Goal: Use online tool/utility: Utilize a website feature to perform a specific function

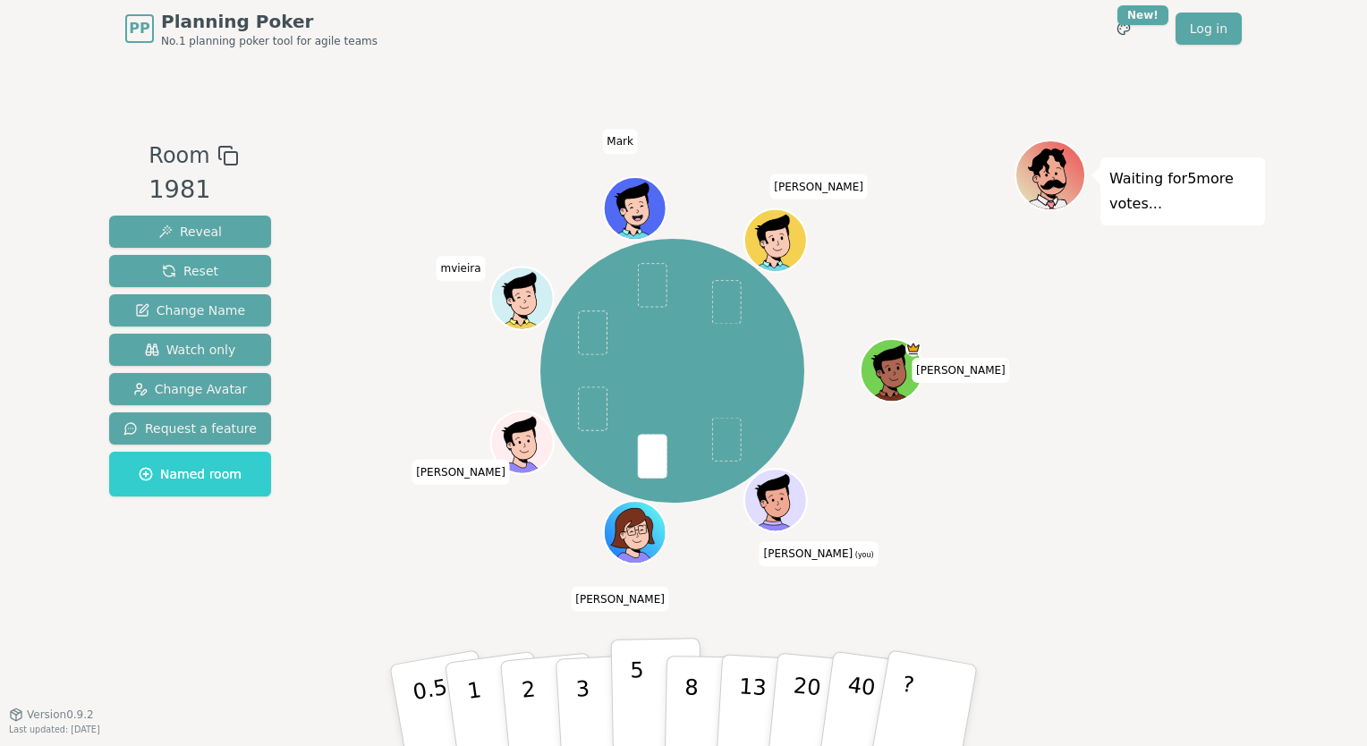
click at [637, 687] on p "5" at bounding box center [637, 706] width 15 height 97
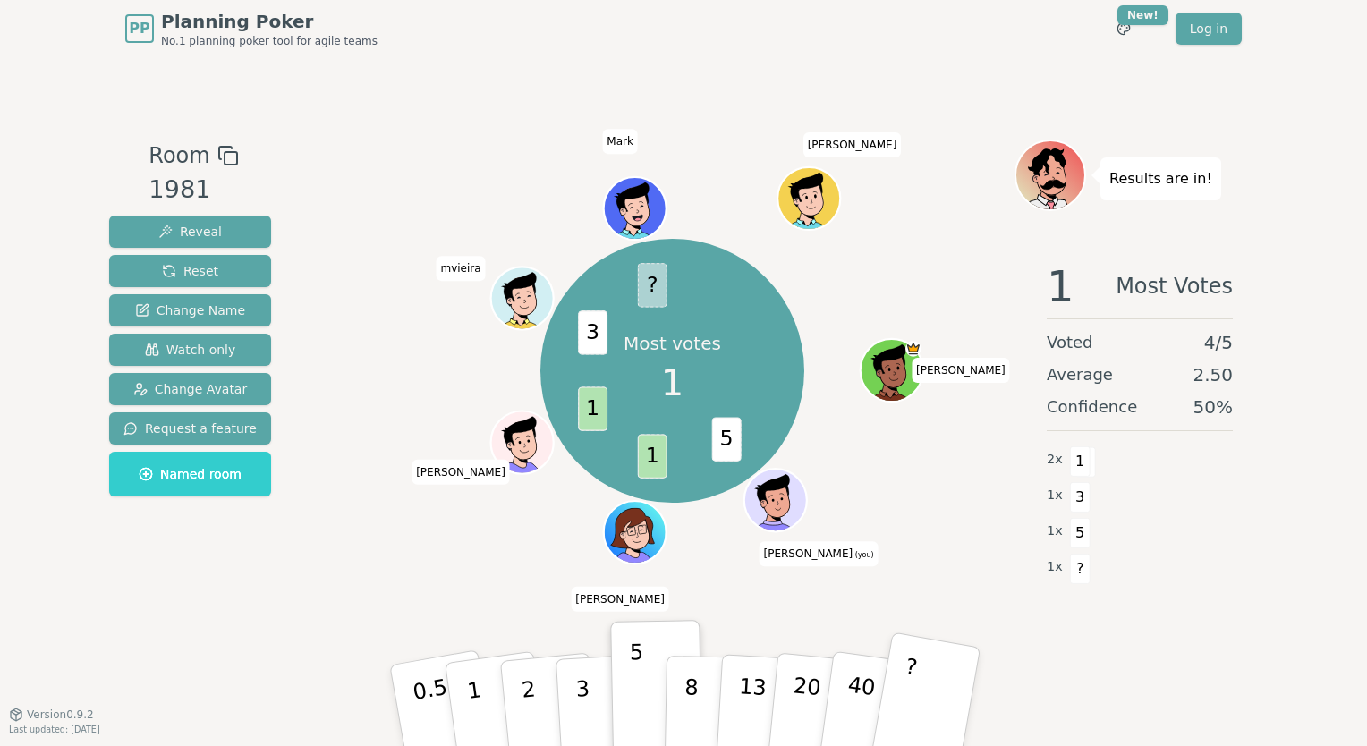
click at [961, 685] on button "?" at bounding box center [926, 706] width 112 height 148
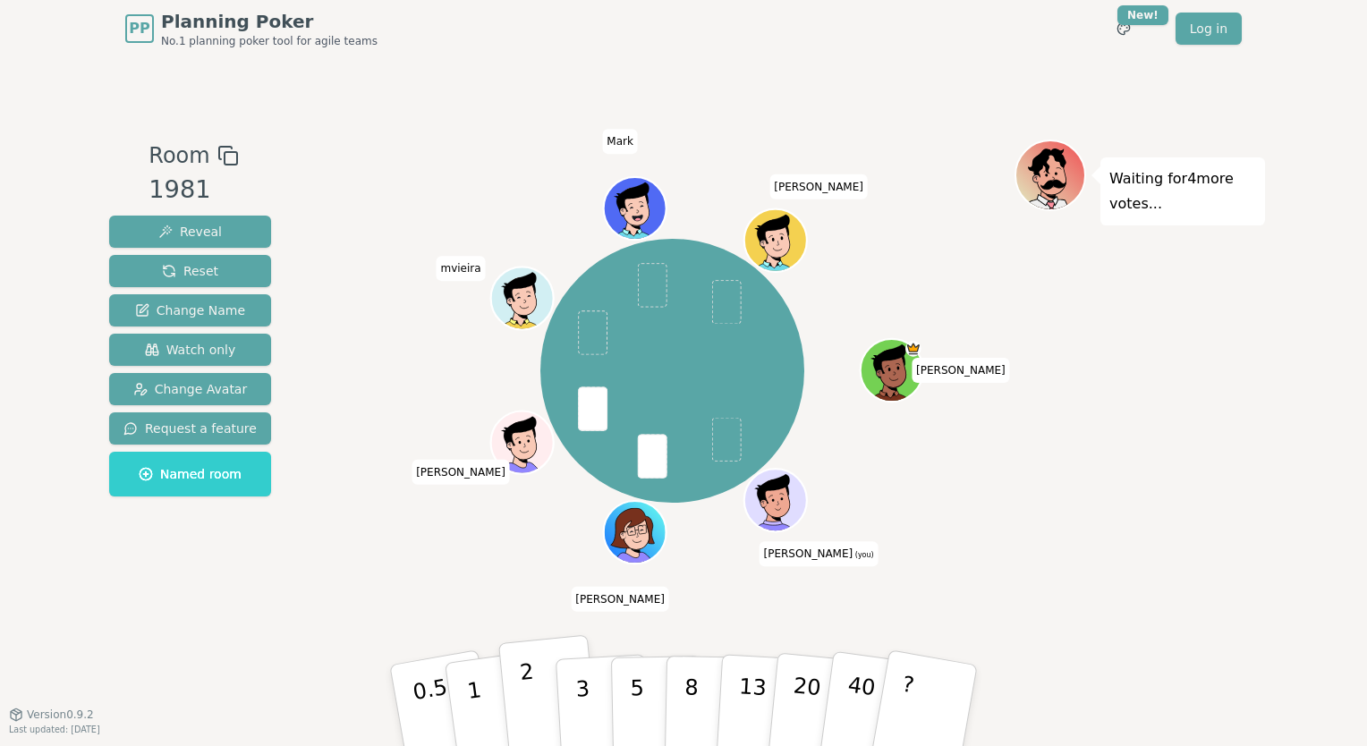
click at [521, 706] on button "2" at bounding box center [549, 706] width 102 height 142
click at [593, 683] on button "3" at bounding box center [604, 706] width 98 height 140
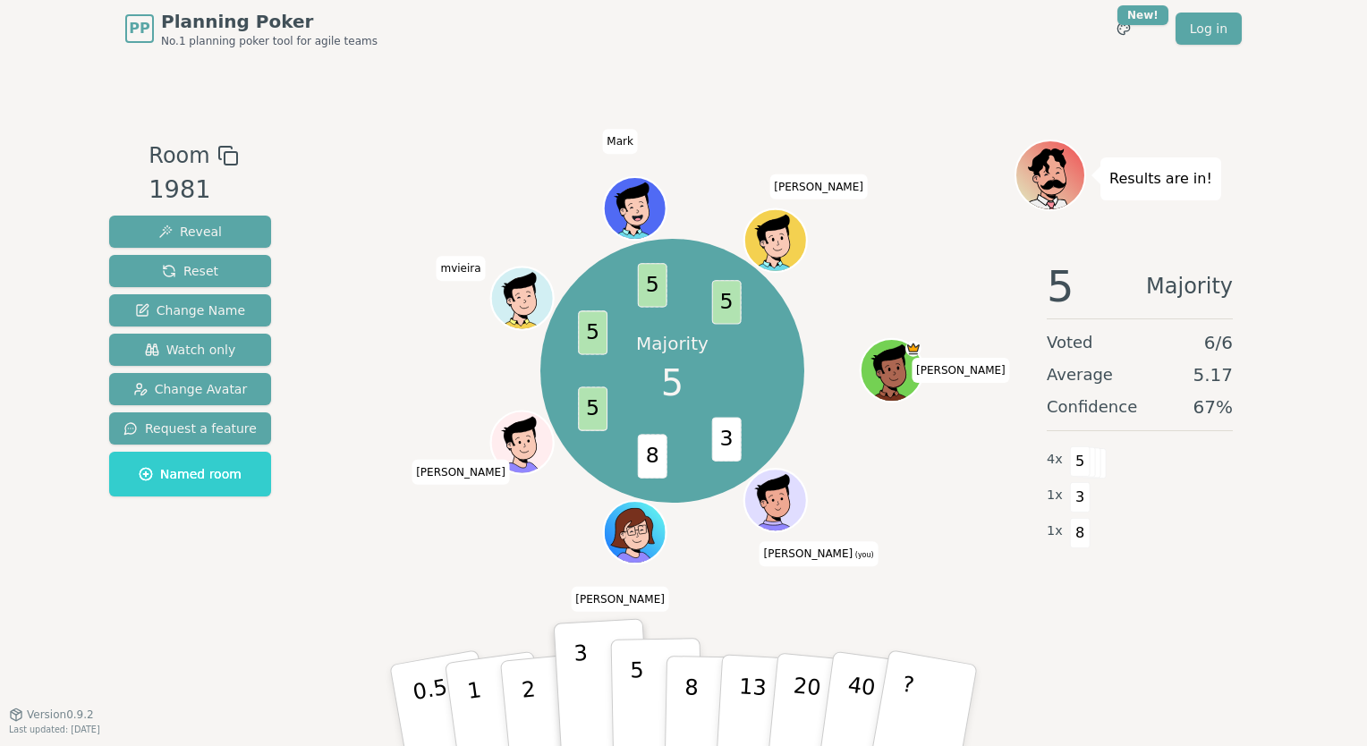
click at [641, 709] on p "5" at bounding box center [637, 706] width 15 height 97
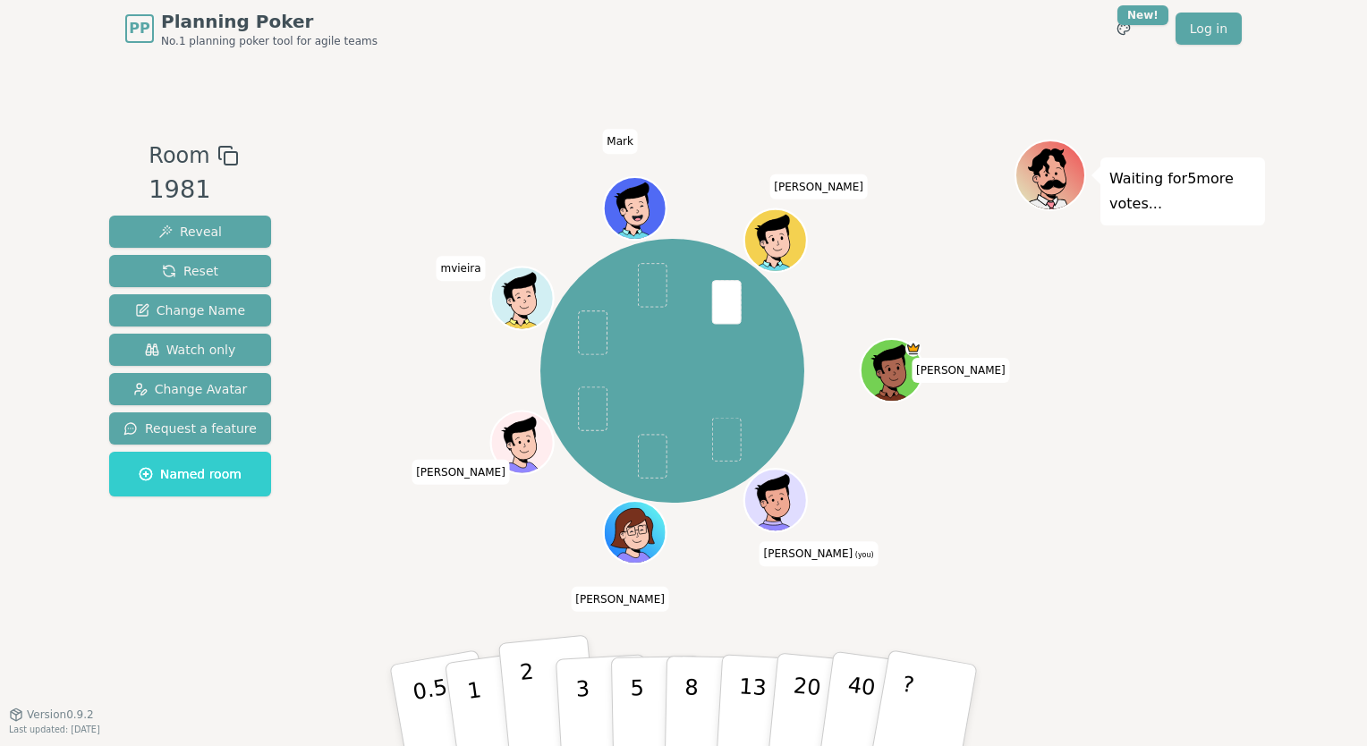
click at [534, 691] on button "2" at bounding box center [549, 706] width 102 height 142
click at [577, 712] on p "3" at bounding box center [584, 707] width 20 height 98
click at [603, 714] on button "3" at bounding box center [604, 706] width 98 height 140
click at [580, 704] on p "3" at bounding box center [584, 707] width 20 height 98
click at [574, 719] on button "3" at bounding box center [604, 706] width 98 height 140
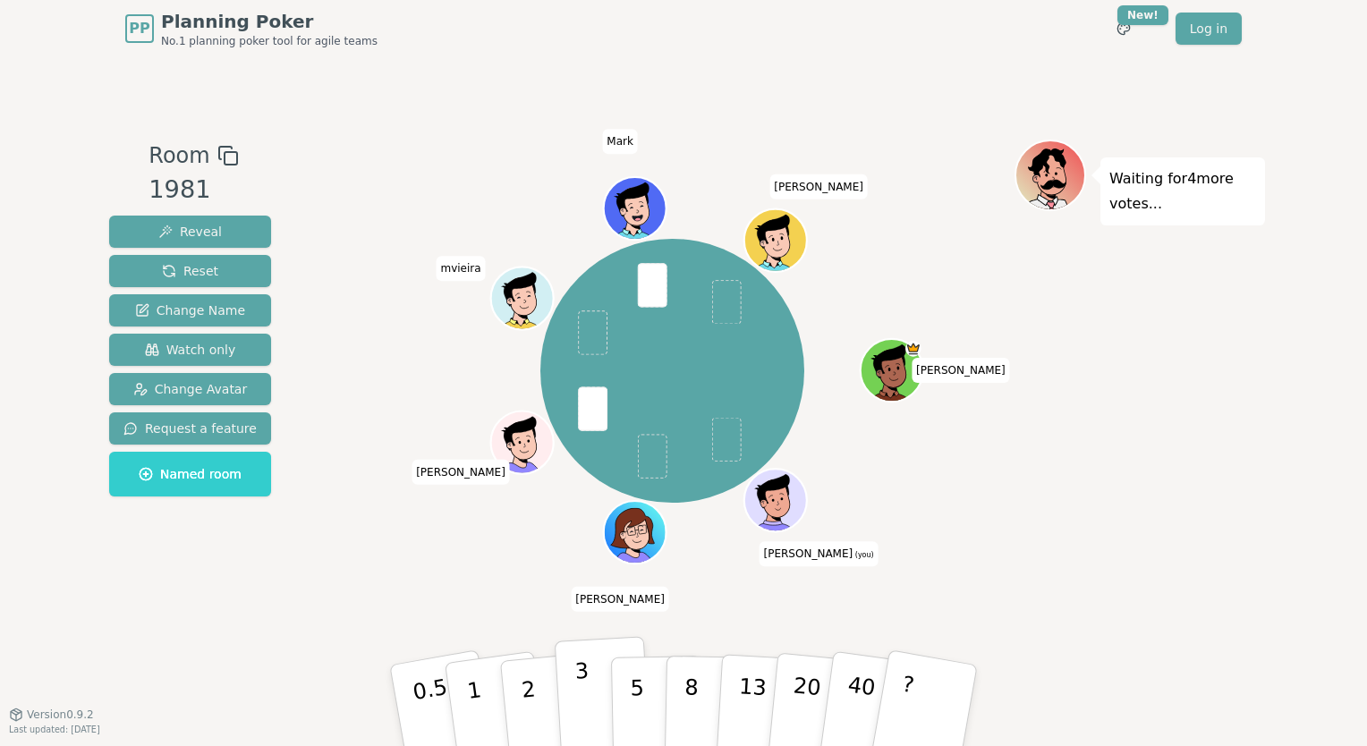
click at [570, 701] on button "3" at bounding box center [604, 706] width 98 height 140
